Goal: Navigation & Orientation: Find specific page/section

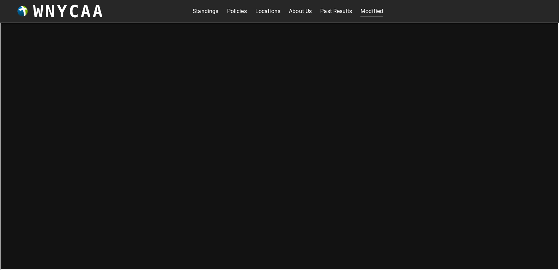
click at [206, 10] on link "Standings" at bounding box center [205, 11] width 26 height 11
click at [285, 13] on div "Standings Policies Locations About Us Past Results Modified" at bounding box center [287, 11] width 190 height 11
click at [289, 13] on link "About Us" at bounding box center [300, 11] width 23 height 11
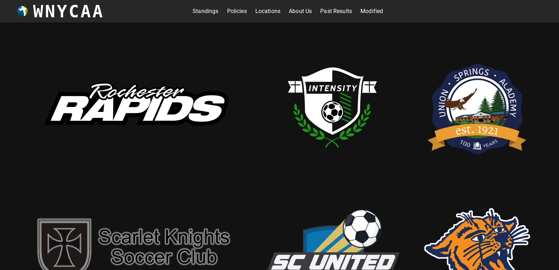
click at [335, 90] on img at bounding box center [332, 107] width 141 height 141
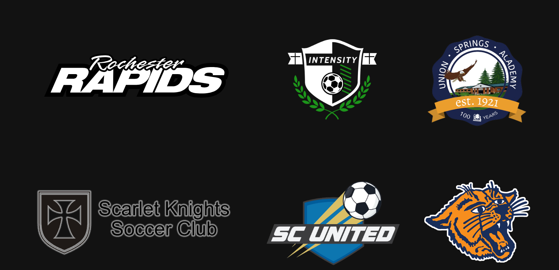
scroll to position [27, 0]
